Goal: Obtain resource: Obtain resource

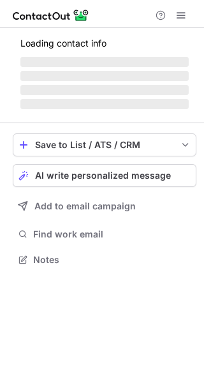
scroll to position [287, 204]
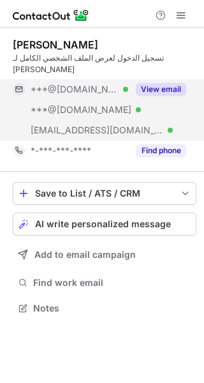
click at [153, 83] on button "View email" at bounding box center [161, 89] width 50 height 13
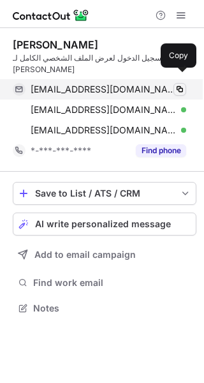
click at [181, 84] on span at bounding box center [180, 89] width 10 height 10
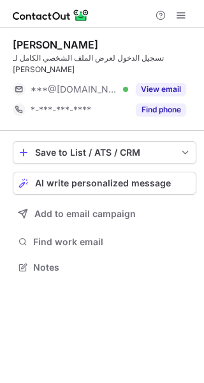
scroll to position [6, 6]
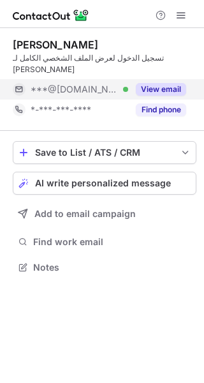
click at [162, 83] on button "View email" at bounding box center [161, 89] width 50 height 13
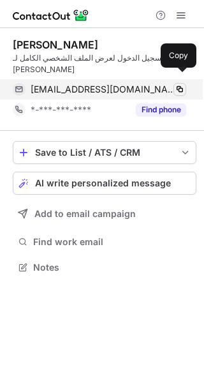
click at [180, 84] on span at bounding box center [180, 89] width 10 height 10
